Goal: Task Accomplishment & Management: Use online tool/utility

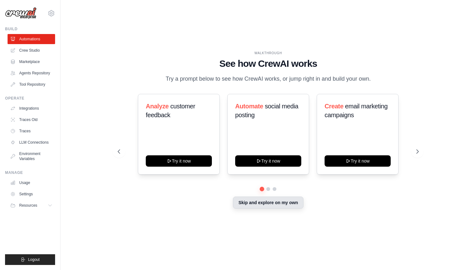
click at [249, 206] on button "Skip and explore on my own" at bounding box center [268, 203] width 70 height 12
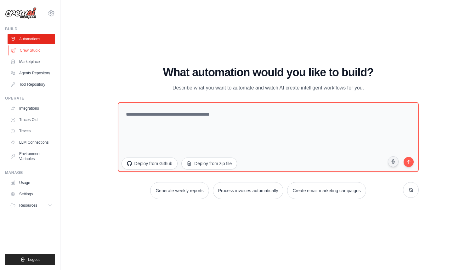
click at [36, 50] on link "Crew Studio" at bounding box center [32, 50] width 48 height 10
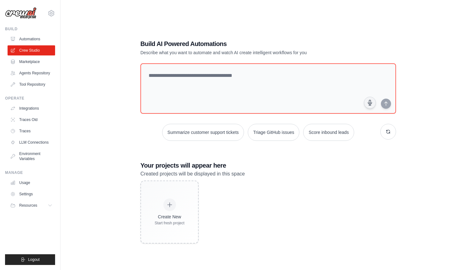
scroll to position [13, 0]
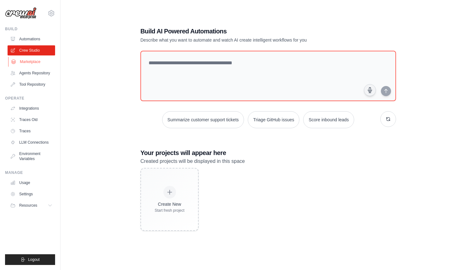
click at [39, 62] on link "Marketplace" at bounding box center [32, 62] width 48 height 10
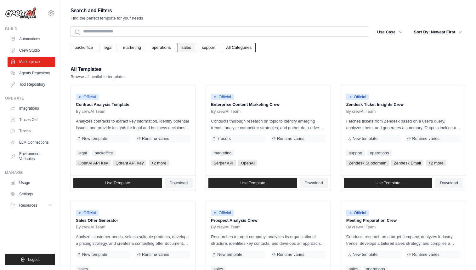
click at [186, 49] on link "sales" at bounding box center [187, 47] width 18 height 9
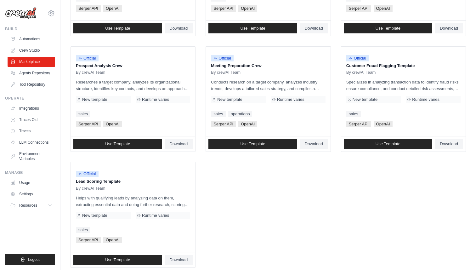
scroll to position [282, 0]
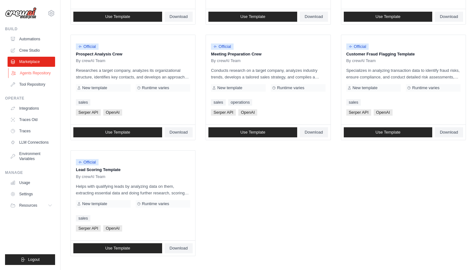
click at [42, 75] on link "Agents Repository" at bounding box center [32, 73] width 48 height 10
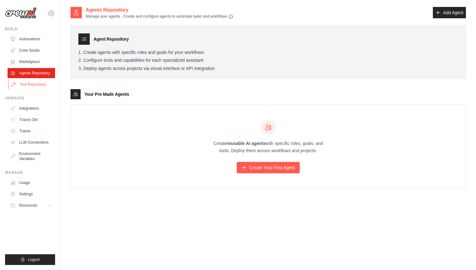
click at [31, 86] on link "Tool Repository" at bounding box center [32, 84] width 48 height 10
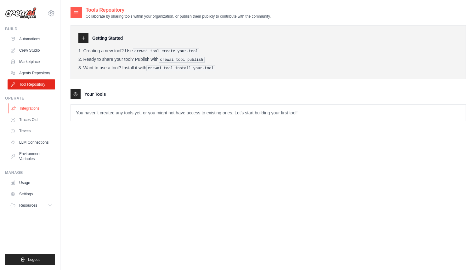
click at [29, 109] on link "Integrations" at bounding box center [32, 108] width 48 height 10
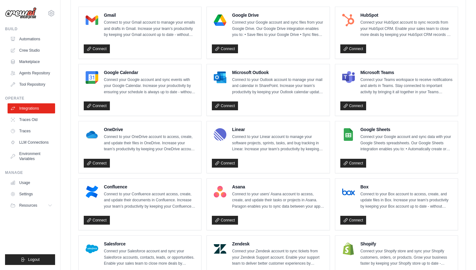
scroll to position [190, 0]
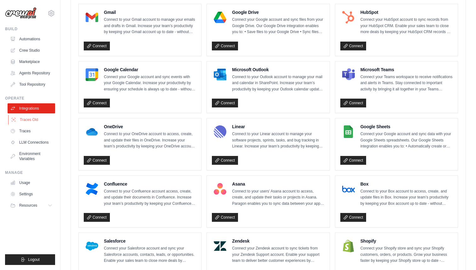
click at [35, 119] on link "Traces Old" at bounding box center [32, 120] width 48 height 10
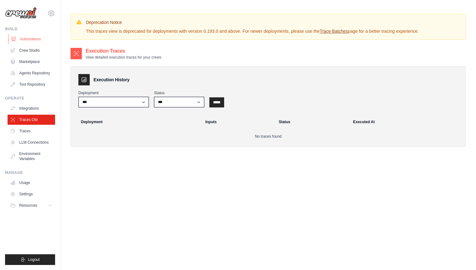
click at [28, 38] on link "Automations" at bounding box center [32, 39] width 48 height 10
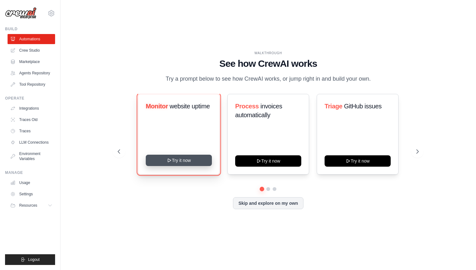
click at [167, 160] on icon at bounding box center [169, 160] width 5 height 5
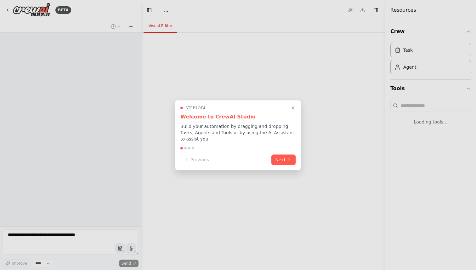
select select "****"
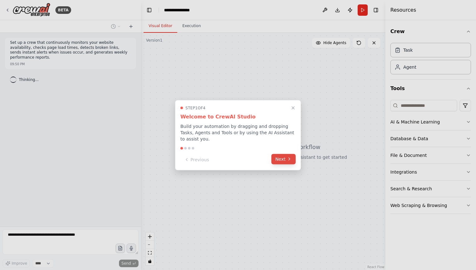
click at [280, 160] on button "Next" at bounding box center [284, 159] width 24 height 10
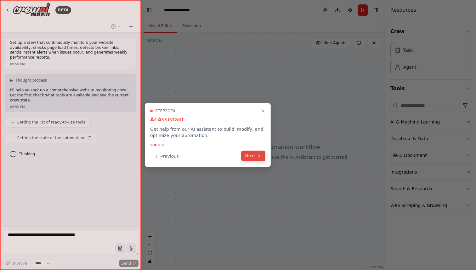
click at [253, 157] on button "Next" at bounding box center [253, 156] width 24 height 10
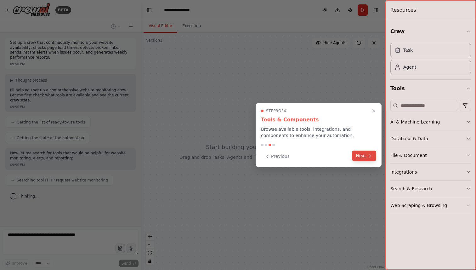
click at [354, 157] on button "Next" at bounding box center [364, 156] width 24 height 10
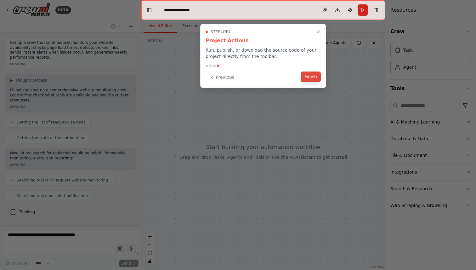
click at [308, 76] on button "Finish" at bounding box center [311, 77] width 20 height 10
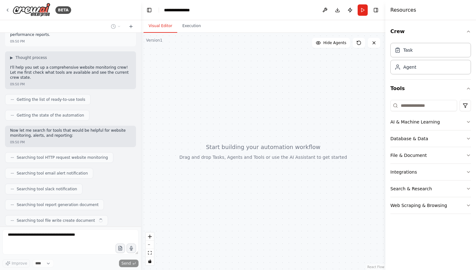
scroll to position [38, 0]
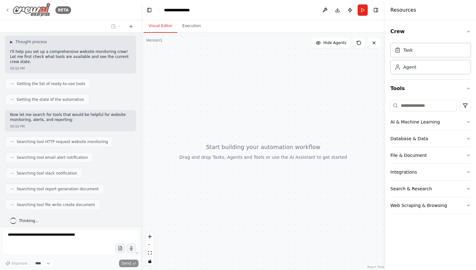
click at [44, 13] on img at bounding box center [32, 10] width 38 height 14
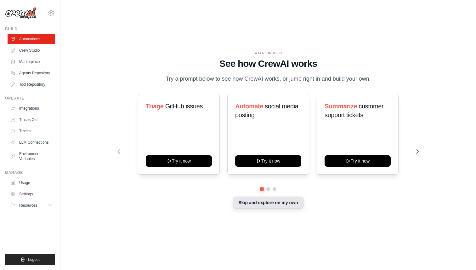
click at [259, 202] on button "Skip and explore on my own" at bounding box center [268, 203] width 70 height 12
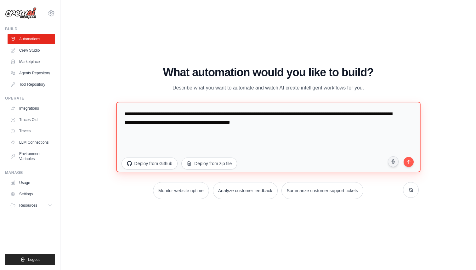
click at [189, 124] on textarea "**********" at bounding box center [268, 136] width 304 height 71
click at [239, 113] on textarea "**********" at bounding box center [268, 136] width 304 height 71
type textarea "**********"
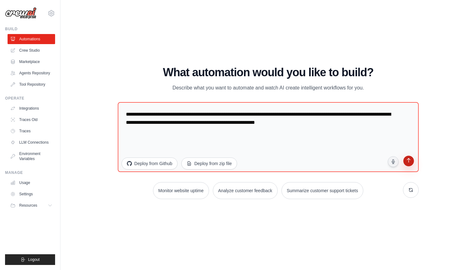
click at [410, 161] on icon "submit" at bounding box center [409, 161] width 6 height 6
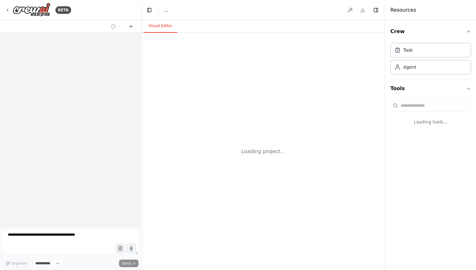
select select "****"
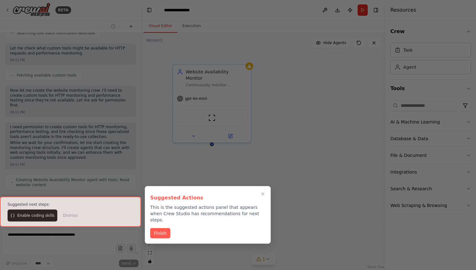
scroll to position [189, 0]
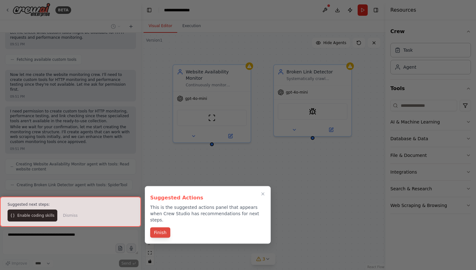
click at [158, 228] on button "Finish" at bounding box center [160, 233] width 20 height 10
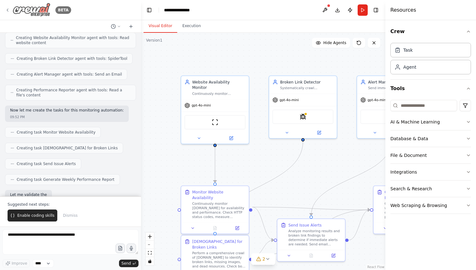
scroll to position [352, 0]
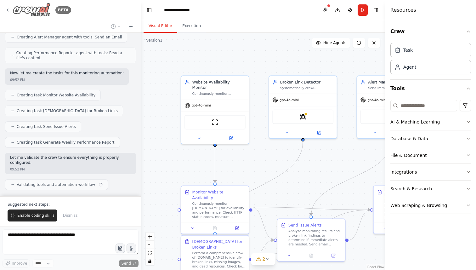
click at [34, 11] on img at bounding box center [32, 10] width 38 height 14
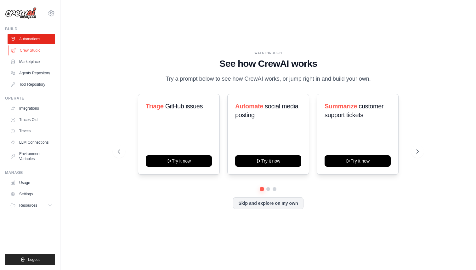
click at [28, 46] on link "Crew Studio" at bounding box center [32, 50] width 48 height 10
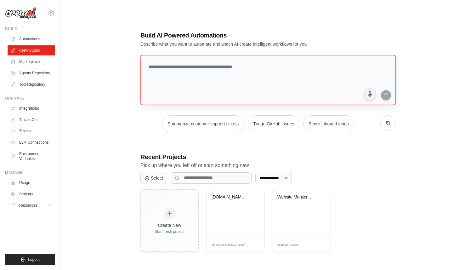
scroll to position [13, 0]
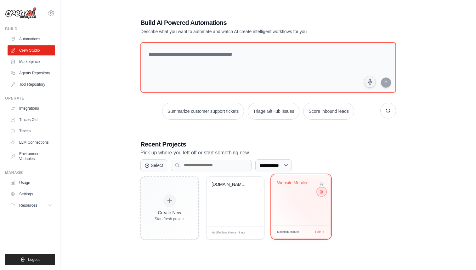
click at [321, 193] on icon at bounding box center [322, 191] width 4 height 4
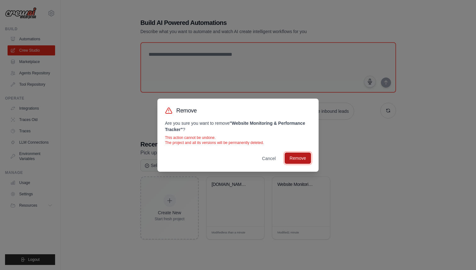
click at [299, 158] on button "Remove" at bounding box center [298, 158] width 26 height 11
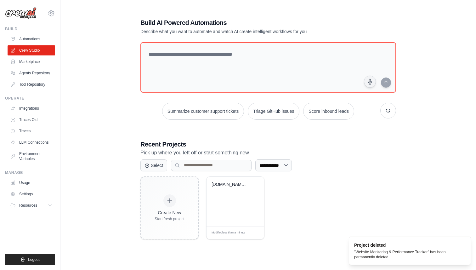
click at [241, 190] on div "[DOMAIN_NAME] Website Monitor" at bounding box center [236, 189] width 48 height 14
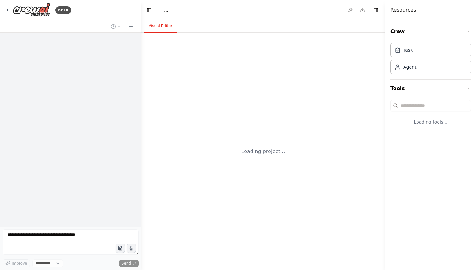
select select "****"
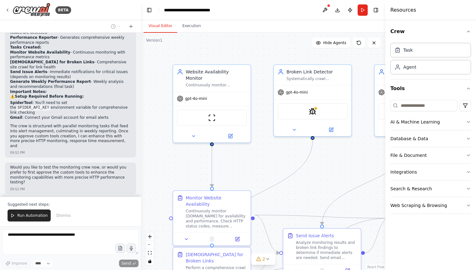
scroll to position [623, 0]
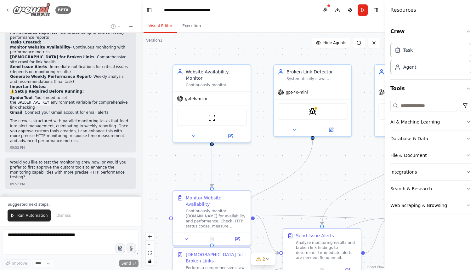
click at [31, 10] on img at bounding box center [32, 10] width 38 height 14
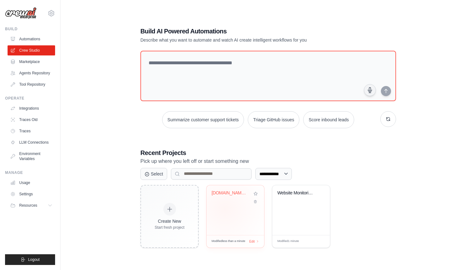
click at [225, 209] on div "SarahGray.com Website Monitor" at bounding box center [236, 210] width 58 height 50
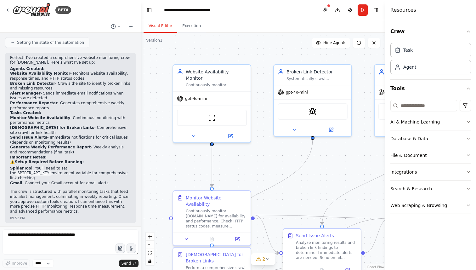
scroll to position [561, 0]
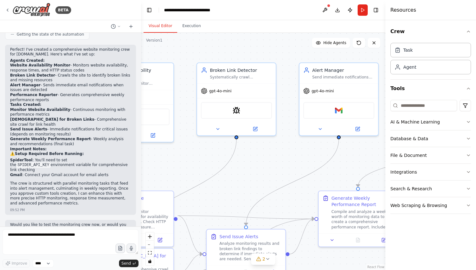
drag, startPoint x: 254, startPoint y: 149, endPoint x: 154, endPoint y: 146, distance: 100.2
click at [154, 146] on div ".deletable-edge-delete-btn { width: 20px; height: 20px; border: 0px solid #ffff…" at bounding box center [263, 151] width 245 height 237
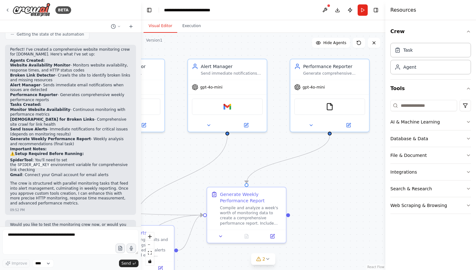
drag, startPoint x: 220, startPoint y: 140, endPoint x: 143, endPoint y: 137, distance: 76.6
click at [143, 137] on div ".deletable-edge-delete-btn { width: 20px; height: 20px; border: 0px solid #ffff…" at bounding box center [263, 151] width 245 height 237
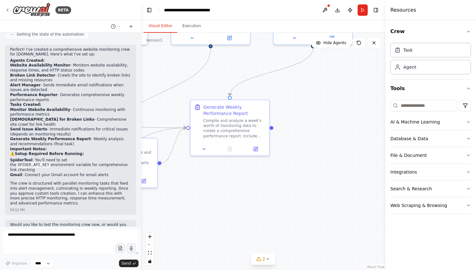
drag, startPoint x: 185, startPoint y: 184, endPoint x: 234, endPoint y: 75, distance: 119.2
click at [233, 75] on div ".deletable-edge-delete-btn { width: 20px; height: 20px; border: 0px solid #ffff…" at bounding box center [263, 151] width 245 height 237
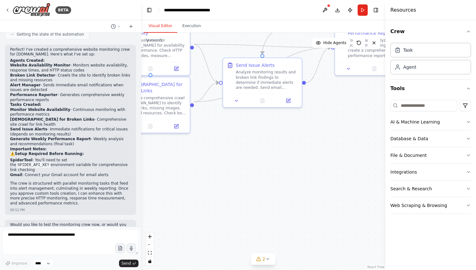
drag, startPoint x: 216, startPoint y: 192, endPoint x: 302, endPoint y: 133, distance: 104.0
click at [302, 133] on div ".deletable-edge-delete-btn { width: 20px; height: 20px; border: 0px solid #ffff…" at bounding box center [263, 151] width 245 height 237
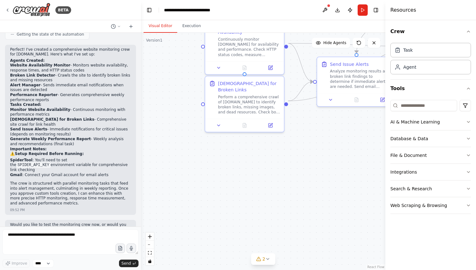
drag, startPoint x: 241, startPoint y: 127, endPoint x: 331, endPoint y: 127, distance: 89.5
click at [331, 127] on div ".deletable-edge-delete-btn { width: 20px; height: 20px; border: 0px solid #ffff…" at bounding box center [263, 151] width 245 height 237
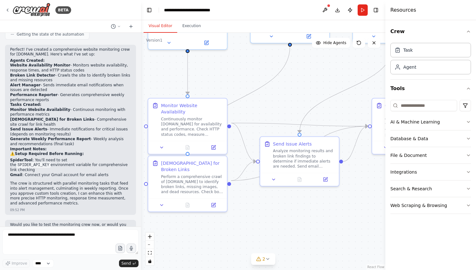
drag, startPoint x: 245, startPoint y: 132, endPoint x: 179, endPoint y: 226, distance: 115.0
click at [179, 226] on div ".deletable-edge-delete-btn { width: 20px; height: 20px; border: 0px solid #ffff…" at bounding box center [263, 151] width 245 height 237
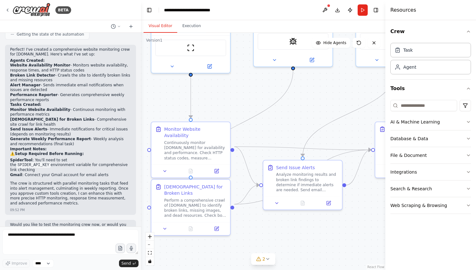
drag, startPoint x: 232, startPoint y: 99, endPoint x: 247, endPoint y: 105, distance: 15.7
click at [245, 105] on div ".deletable-edge-delete-btn { width: 20px; height: 20px; border: 0px solid #ffff…" at bounding box center [263, 151] width 245 height 237
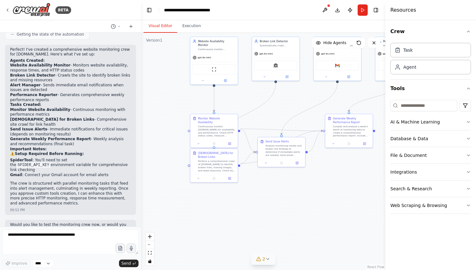
click at [258, 260] on icon at bounding box center [259, 259] width 5 height 5
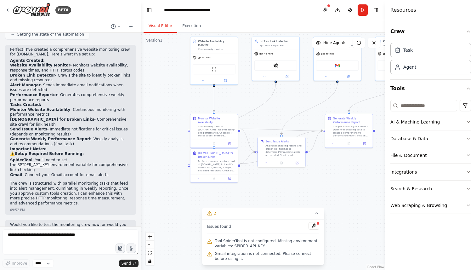
click at [249, 242] on span "Tool SpiderTool is not configured. Missing environment variables: SPIDER_API_KEY" at bounding box center [267, 244] width 105 height 10
click at [218, 241] on span "Tool SpiderTool is not configured. Missing environment variables: SPIDER_API_KEY" at bounding box center [267, 244] width 105 height 10
click at [207, 241] on icon at bounding box center [209, 241] width 5 height 5
click at [215, 241] on div "Tool SpiderTool is not configured. Missing environment variables: SPIDER_API_KEY" at bounding box center [263, 243] width 112 height 13
click at [217, 235] on div "Issues found Tool SpiderTool is not configured. Missing environment variables: …" at bounding box center [263, 242] width 122 height 46
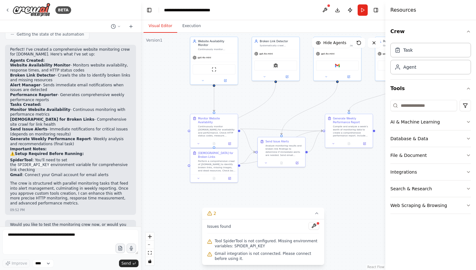
click at [212, 259] on div "Gmail integration is not connected. Please connect before using it." at bounding box center [263, 256] width 112 height 13
click at [212, 255] on icon at bounding box center [210, 254] width 4 height 4
click at [187, 199] on div ".deletable-edge-delete-btn { width: 20px; height: 20px; border: 0px solid #ffff…" at bounding box center [263, 151] width 245 height 237
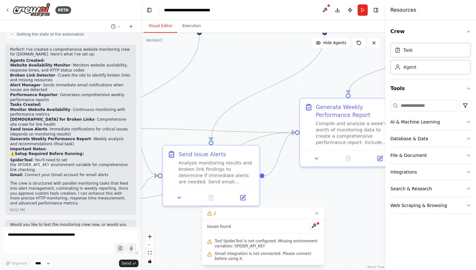
drag, startPoint x: 314, startPoint y: 71, endPoint x: 135, endPoint y: 78, distance: 179.1
click at [135, 74] on div "BETA Set up a crew that continuously monitors website availability for sarahgra…" at bounding box center [238, 135] width 476 height 270
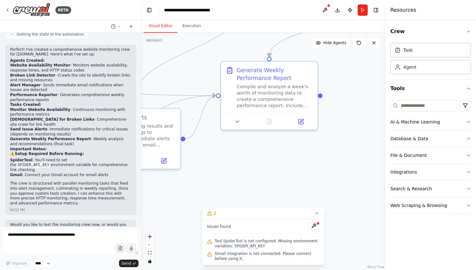
drag, startPoint x: 274, startPoint y: 103, endPoint x: 195, endPoint y: 66, distance: 87.1
click at [195, 66] on div ".deletable-edge-delete-btn { width: 20px; height: 20px; border: 0px solid #ffff…" at bounding box center [263, 151] width 245 height 237
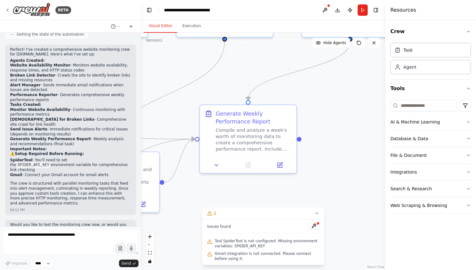
drag, startPoint x: 204, startPoint y: 55, endPoint x: 181, endPoint y: 108, distance: 57.9
click at [181, 108] on div ".deletable-edge-delete-btn { width: 20px; height: 20px; border: 0px solid #ffff…" at bounding box center [263, 151] width 245 height 237
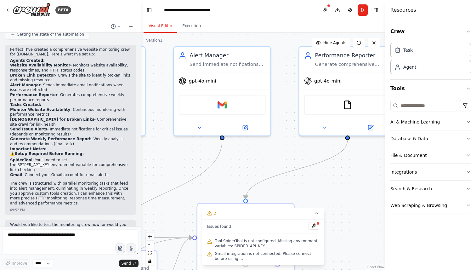
drag, startPoint x: 204, startPoint y: 75, endPoint x: 204, endPoint y: 165, distance: 90.4
click at [204, 165] on div ".deletable-edge-delete-btn { width: 20px; height: 20px; border: 0px solid #ffff…" at bounding box center [263, 151] width 245 height 237
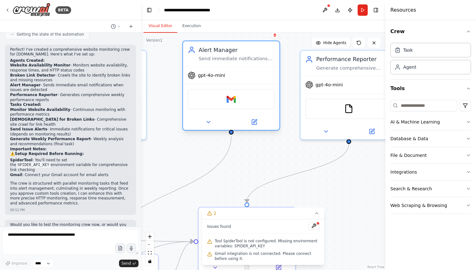
drag, startPoint x: 218, startPoint y: 112, endPoint x: 224, endPoint y: 105, distance: 9.5
click at [224, 105] on div "Gmail" at bounding box center [231, 99] width 87 height 20
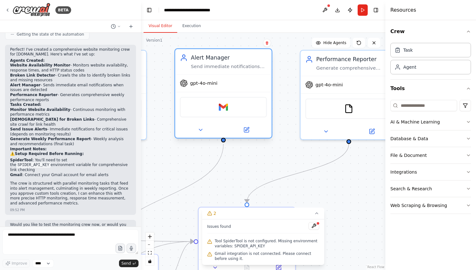
drag, startPoint x: 223, startPoint y: 107, endPoint x: 213, endPoint y: 119, distance: 15.2
click at [213, 119] on div "Gmail" at bounding box center [223, 107] width 96 height 30
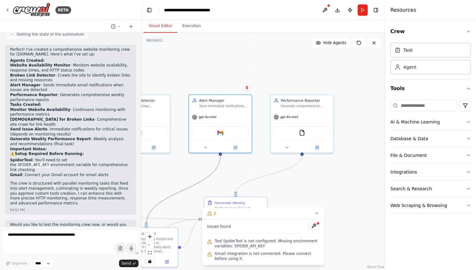
drag, startPoint x: 215, startPoint y: 169, endPoint x: 247, endPoint y: 170, distance: 32.5
click at [247, 170] on div ".deletable-edge-delete-btn { width: 20px; height: 20px; border: 0px solid #ffff…" at bounding box center [263, 151] width 245 height 237
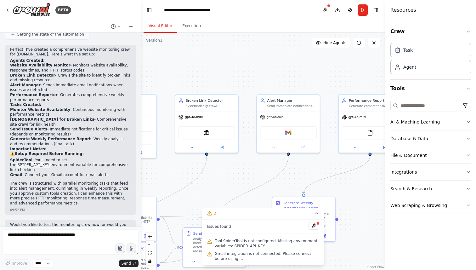
drag, startPoint x: 227, startPoint y: 170, endPoint x: 295, endPoint y: 170, distance: 68.1
click at [295, 170] on div ".deletable-edge-delete-btn { width: 20px; height: 20px; border: 0px solid #ffff…" at bounding box center [263, 151] width 245 height 237
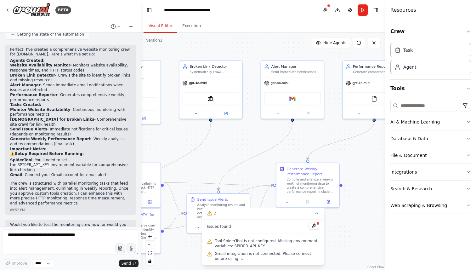
drag, startPoint x: 227, startPoint y: 165, endPoint x: 231, endPoint y: 131, distance: 34.3
click at [231, 131] on div ".deletable-edge-delete-btn { width: 20px; height: 20px; border: 0px solid #ffff…" at bounding box center [263, 151] width 245 height 237
click at [211, 96] on img at bounding box center [211, 98] width 6 height 6
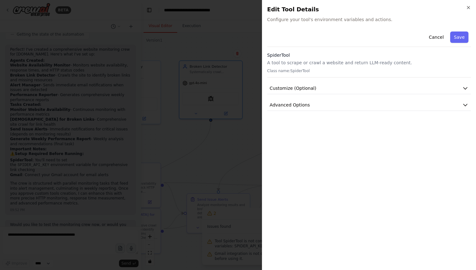
click at [329, 62] on p "A tool to scrape or crawl a website and return LLM-ready content." at bounding box center [370, 63] width 204 height 6
click at [329, 89] on button "Customize (Optional)" at bounding box center [370, 89] width 204 height 12
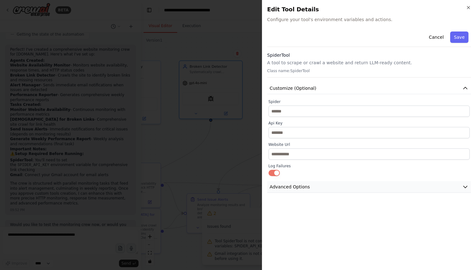
click at [320, 185] on button "Advanced Options" at bounding box center [370, 187] width 204 height 12
click at [471, 5] on div "Close Edit Tool Details Configure your tool's environment variables and actions…" at bounding box center [369, 135] width 214 height 270
click at [470, 6] on icon "button" at bounding box center [468, 7] width 5 height 5
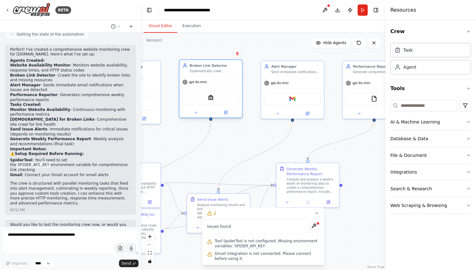
click at [218, 99] on div "SpiderTool" at bounding box center [211, 97] width 57 height 13
click at [213, 99] on img at bounding box center [211, 98] width 6 height 6
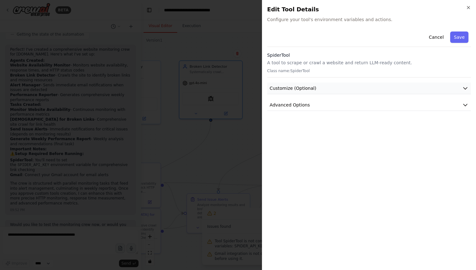
click at [299, 85] on span "Customize (Optional)" at bounding box center [293, 88] width 47 height 6
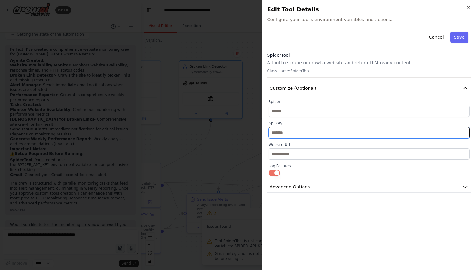
click at [289, 131] on input "text" at bounding box center [369, 132] width 201 height 11
paste input "**********"
type input "**********"
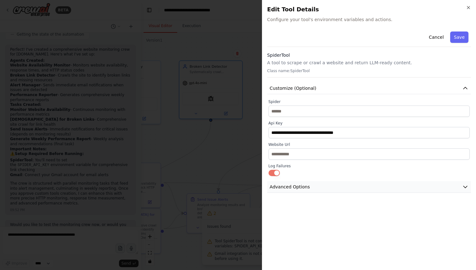
click at [281, 186] on span "Advanced Options" at bounding box center [290, 187] width 40 height 6
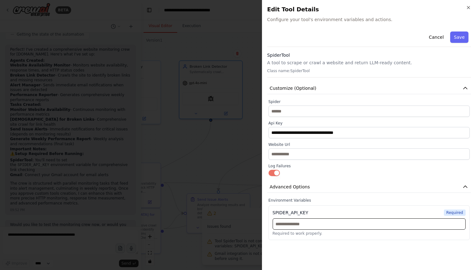
click at [297, 225] on input "text" at bounding box center [369, 223] width 193 height 11
paste input "**********"
type input "**********"
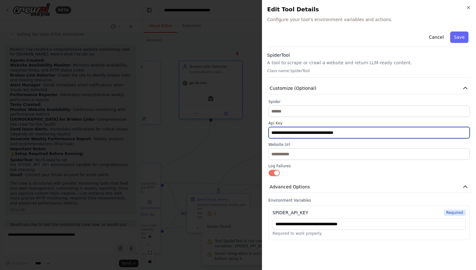
click at [305, 135] on input "**********" at bounding box center [369, 132] width 201 height 11
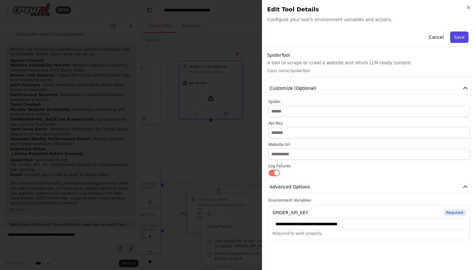
click at [460, 41] on button "Save" at bounding box center [460, 37] width 18 height 11
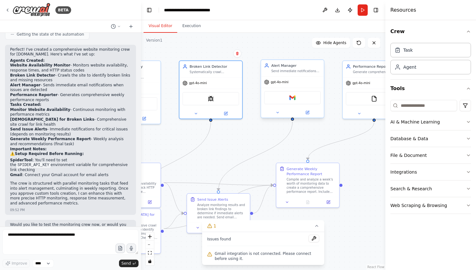
click at [284, 101] on div "Gmail" at bounding box center [292, 97] width 57 height 13
click at [296, 99] on div "Gmail" at bounding box center [292, 97] width 57 height 13
click at [290, 99] on img at bounding box center [293, 98] width 6 height 6
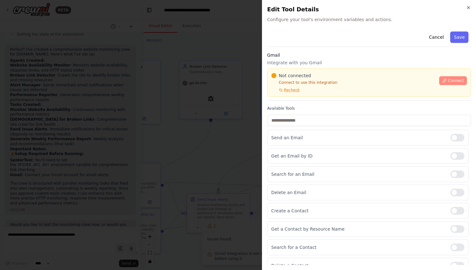
click at [452, 80] on span "Connect" at bounding box center [456, 80] width 16 height 5
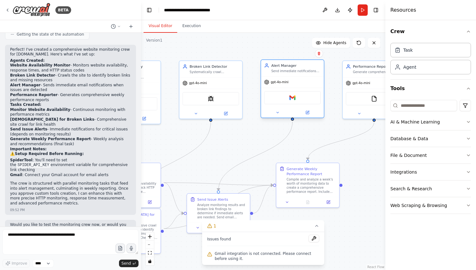
click at [283, 100] on div "Gmail" at bounding box center [292, 97] width 57 height 13
click at [294, 98] on img at bounding box center [293, 98] width 6 height 6
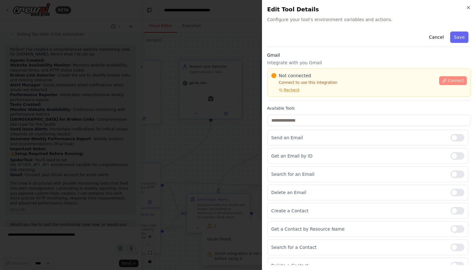
click at [454, 79] on span "Connect" at bounding box center [456, 80] width 16 height 5
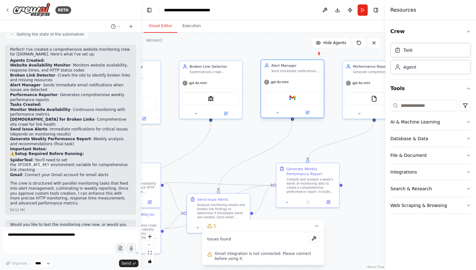
click at [298, 80] on div "gpt-4o-mini" at bounding box center [292, 82] width 63 height 11
click at [297, 70] on div "Send immediate notifications via email and Slack when website issues are detect…" at bounding box center [296, 71] width 49 height 4
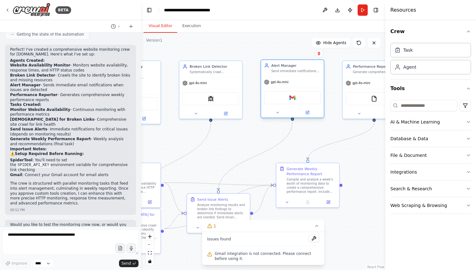
click at [297, 70] on div "Send immediate notifications via email and Slack when website issues are detect…" at bounding box center [296, 71] width 49 height 4
click at [297, 72] on div "Send immediate notifications via email and Slack when website issues are detect…" at bounding box center [296, 71] width 49 height 4
click at [291, 88] on div "Gmail" at bounding box center [292, 98] width 63 height 20
click at [291, 91] on div "Gmail" at bounding box center [292, 97] width 57 height 13
click at [288, 82] on span "gpt-4o-mini" at bounding box center [280, 82] width 18 height 4
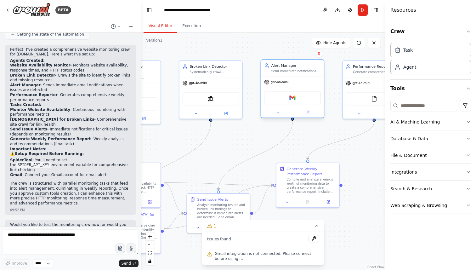
click at [288, 70] on div "Send immediate notifications via email and Slack when website issues are detect…" at bounding box center [296, 71] width 49 height 4
click at [279, 113] on icon at bounding box center [278, 113] width 4 height 4
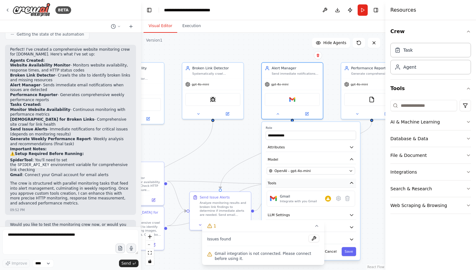
click at [307, 181] on button "Tools" at bounding box center [311, 183] width 90 height 9
click at [316, 227] on icon at bounding box center [316, 225] width 5 height 5
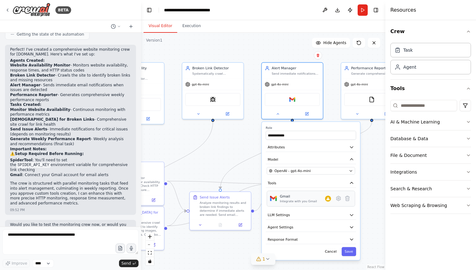
click at [308, 200] on div "Integrate with you Gmail" at bounding box center [298, 201] width 37 height 4
click at [330, 200] on icon at bounding box center [328, 198] width 3 height 3
click at [339, 200] on icon at bounding box center [339, 198] width 4 height 4
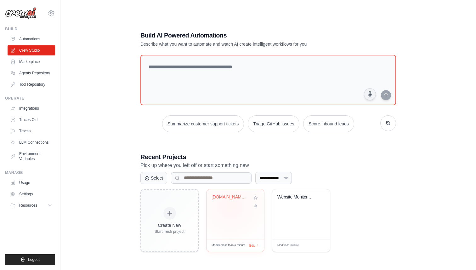
click at [231, 205] on div "[DOMAIN_NAME] Website Monitor" at bounding box center [236, 201] width 48 height 14
click at [34, 257] on span "Logout" at bounding box center [34, 259] width 12 height 5
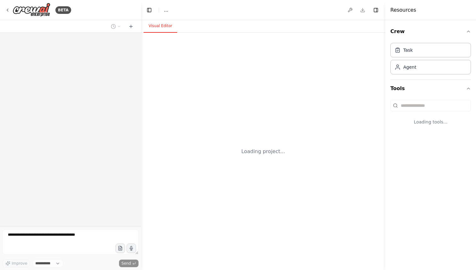
select select "****"
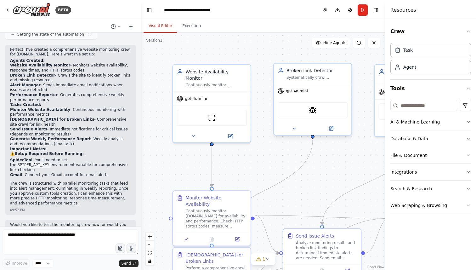
scroll to position [561, 0]
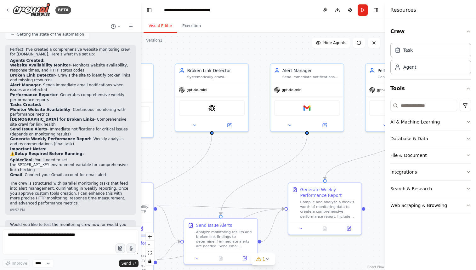
drag, startPoint x: 308, startPoint y: 141, endPoint x: 208, endPoint y: 136, distance: 100.3
click at [208, 136] on div ".deletable-edge-delete-btn { width: 20px; height: 20px; border: 0px solid #ffff…" at bounding box center [263, 151] width 245 height 237
click at [298, 109] on div "Gmail" at bounding box center [307, 106] width 66 height 15
click at [310, 108] on img at bounding box center [306, 106] width 7 height 7
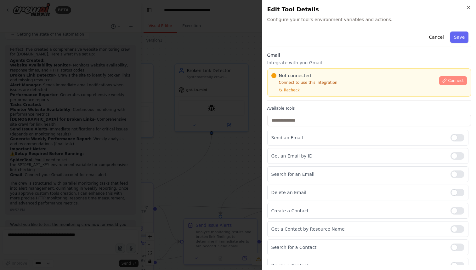
click at [452, 83] on span "Connect" at bounding box center [456, 80] width 16 height 5
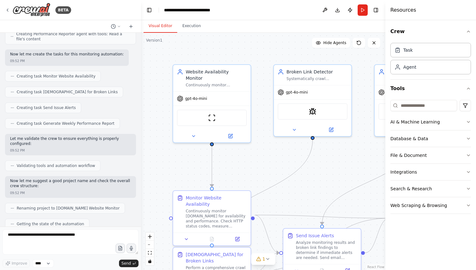
scroll to position [366, 0]
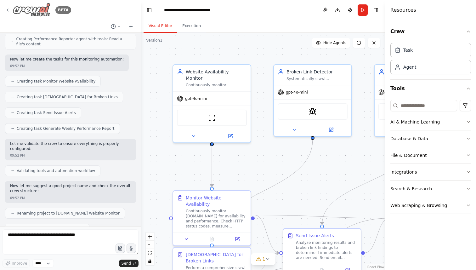
click at [9, 10] on icon at bounding box center [7, 10] width 5 height 5
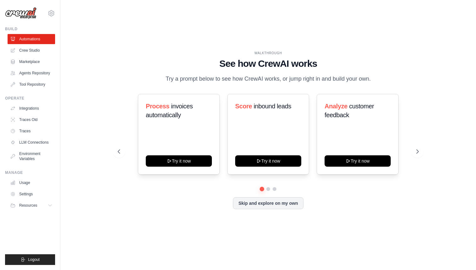
click at [37, 44] on ul "Automations Crew Studio Marketplace Agents Repository Tool Repository" at bounding box center [32, 61] width 48 height 55
click at [36, 49] on link "Crew Studio" at bounding box center [32, 50] width 48 height 10
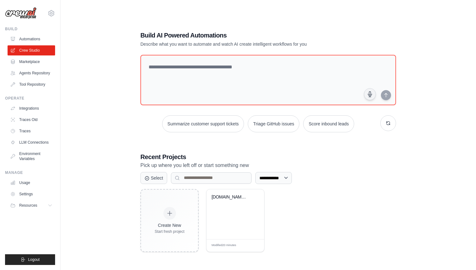
scroll to position [13, 0]
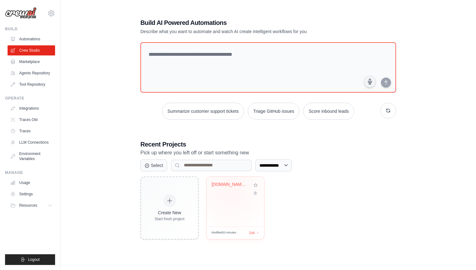
click at [231, 191] on div "[DOMAIN_NAME] Website Monitor" at bounding box center [236, 189] width 48 height 14
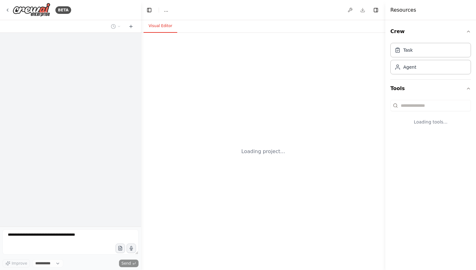
select select "****"
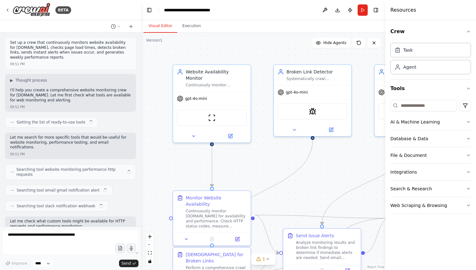
scroll to position [566, 0]
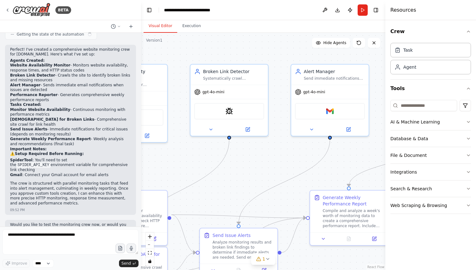
drag, startPoint x: 332, startPoint y: 164, endPoint x: 229, endPoint y: 161, distance: 103.7
click at [228, 161] on div ".deletable-edge-delete-btn { width: 20px; height: 20px; border: 0px solid #ffff…" at bounding box center [263, 151] width 245 height 237
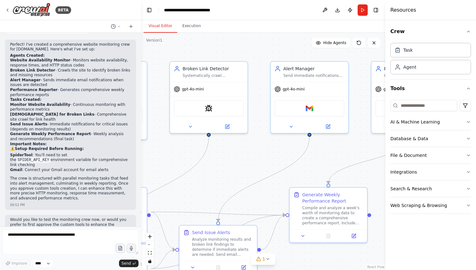
scroll to position [561, 0]
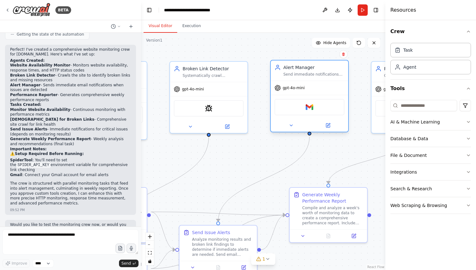
click at [303, 113] on div "Gmail" at bounding box center [310, 107] width 70 height 16
click at [310, 111] on div "Gmail" at bounding box center [310, 107] width 70 height 16
click at [310, 107] on img at bounding box center [310, 107] width 8 height 8
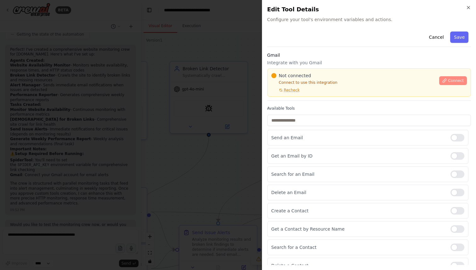
click at [450, 79] on span "Connect" at bounding box center [456, 80] width 16 height 5
